Goal: Transaction & Acquisition: Purchase product/service

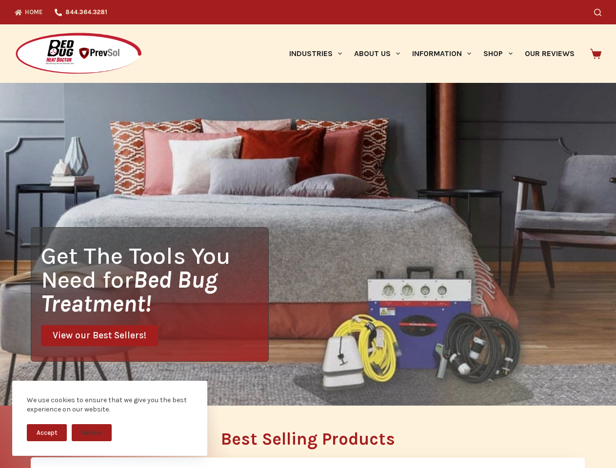
click at [308, 234] on div "Get The Tools You Need for Bed Bug Treatment! View our Best Sellers!" at bounding box center [308, 244] width 616 height 323
click at [47, 432] on button "Accept" at bounding box center [47, 432] width 40 height 17
click at [92, 432] on button "Decline" at bounding box center [92, 432] width 40 height 17
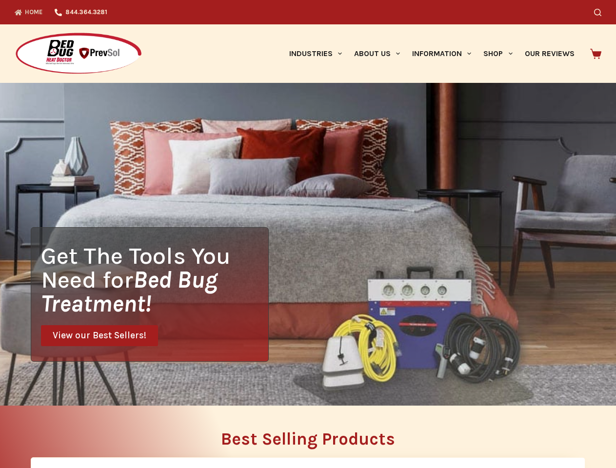
click at [601, 12] on icon "Search" at bounding box center [597, 12] width 7 height 7
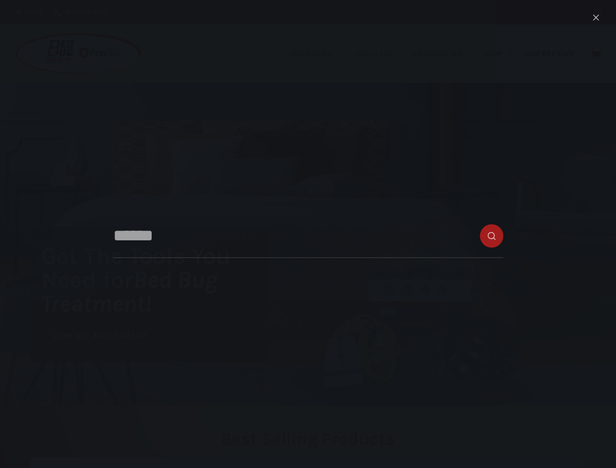
click at [319, 54] on link "Industries" at bounding box center [315, 53] width 65 height 58
click at [381, 54] on link "About Us" at bounding box center [377, 53] width 58 height 58
click at [446, 54] on link "Information" at bounding box center [441, 53] width 71 height 58
click at [502, 54] on link "Shop" at bounding box center [497, 53] width 41 height 58
